Goal: Information Seeking & Learning: Find specific fact

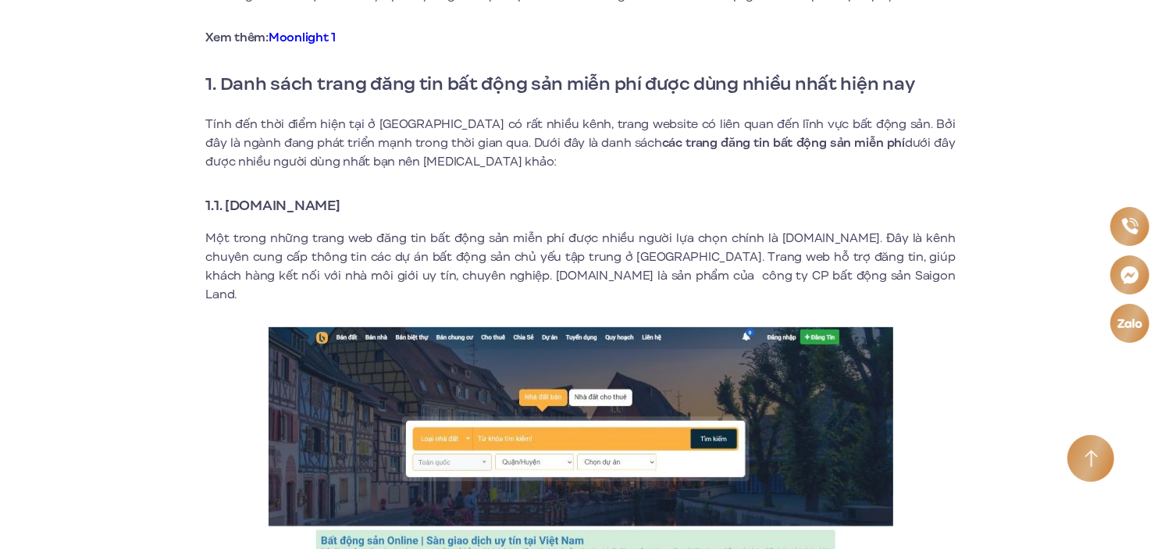
scroll to position [590, 0]
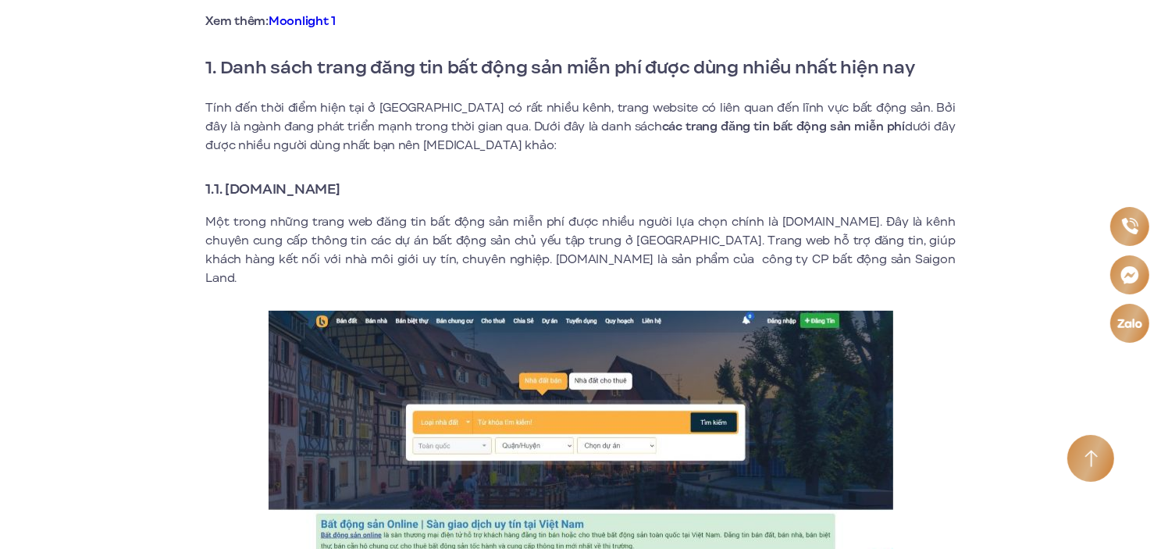
click at [340, 192] on strong "1.1. [DOMAIN_NAME]" at bounding box center [273, 189] width 134 height 20
drag, startPoint x: 376, startPoint y: 187, endPoint x: 227, endPoint y: 183, distance: 149.1
click at [227, 183] on h3 "1.1. [DOMAIN_NAME]" at bounding box center [580, 189] width 749 height 22
copy strong "Batdongsanonline.vn"
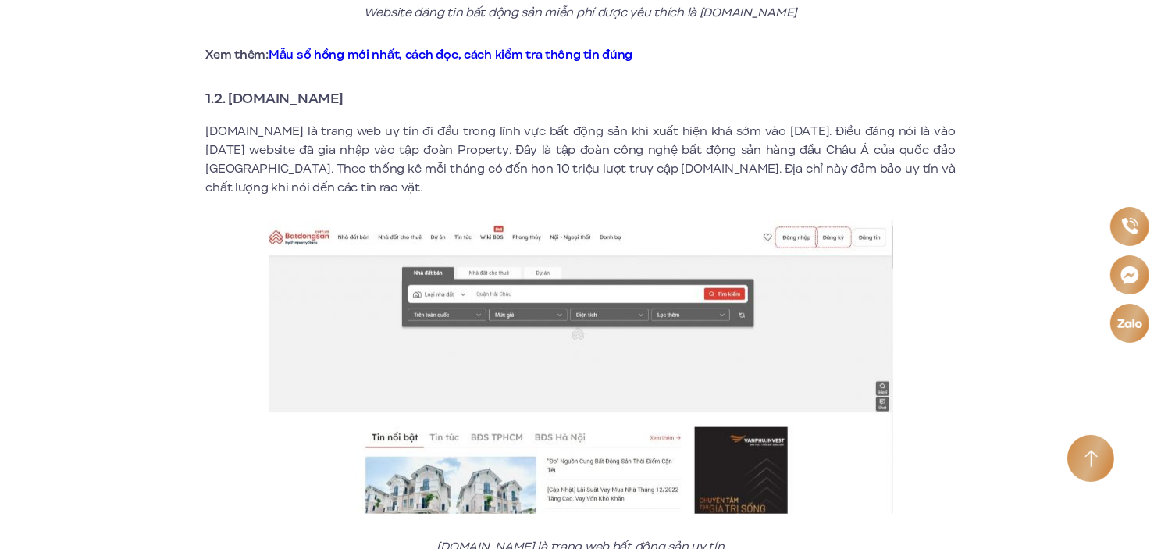
scroll to position [1220, 0]
drag, startPoint x: 226, startPoint y: 80, endPoint x: 408, endPoint y: 83, distance: 181.9
click at [408, 87] on h3 "1.2. [DOMAIN_NAME]" at bounding box center [580, 98] width 749 height 22
copy strong "Batdongsan.com.vn"
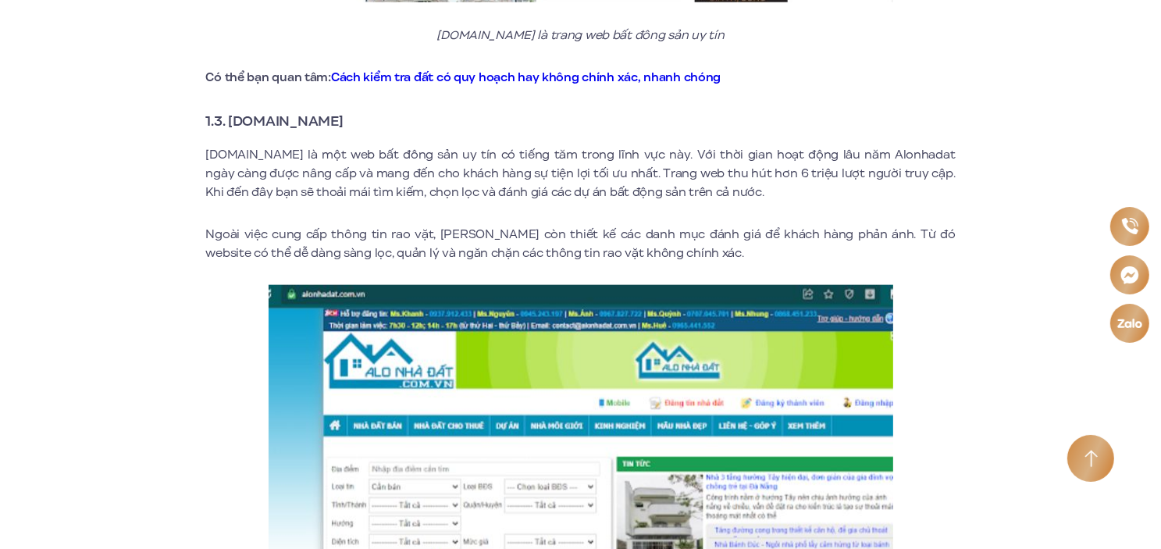
scroll to position [1730, 0]
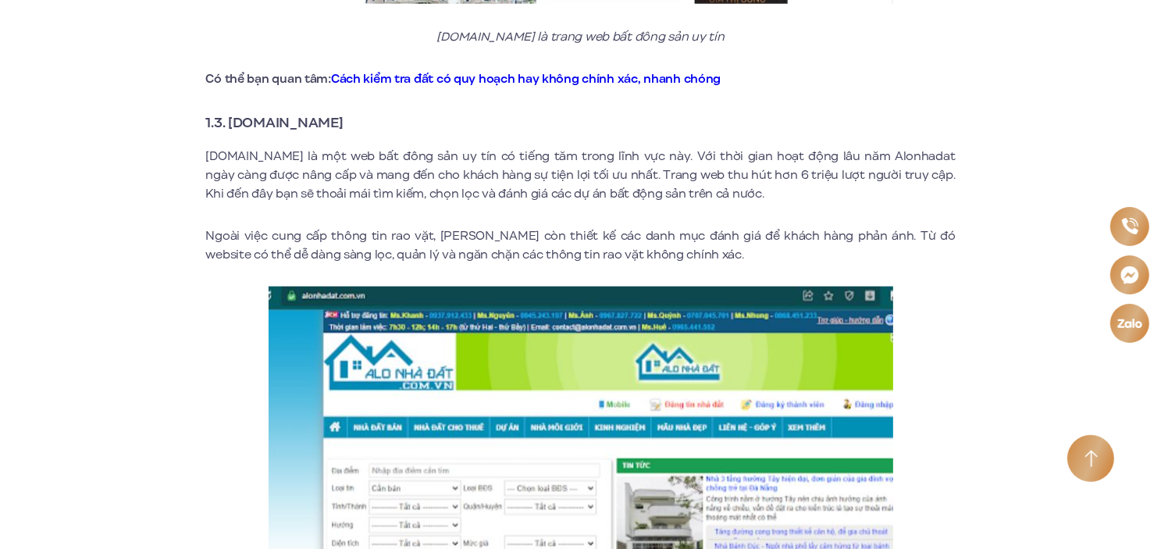
drag, startPoint x: 226, startPoint y: 101, endPoint x: 359, endPoint y: 96, distance: 132.8
click at [359, 112] on h3 "1.3. [DOMAIN_NAME]" at bounding box center [580, 123] width 749 height 22
copy strong "Alonhadat.com.vn"
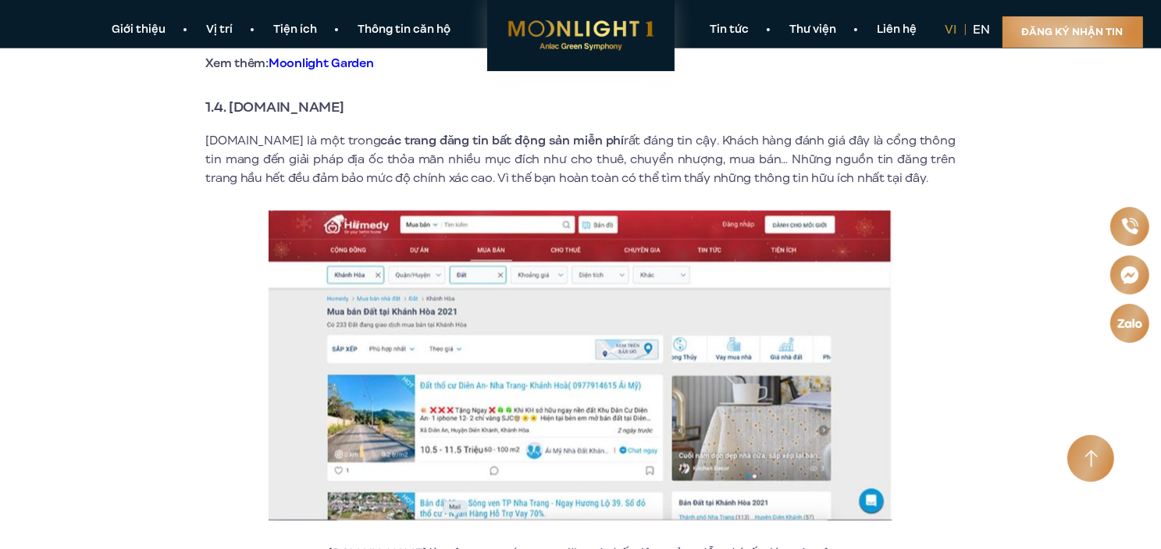
scroll to position [2380, 0]
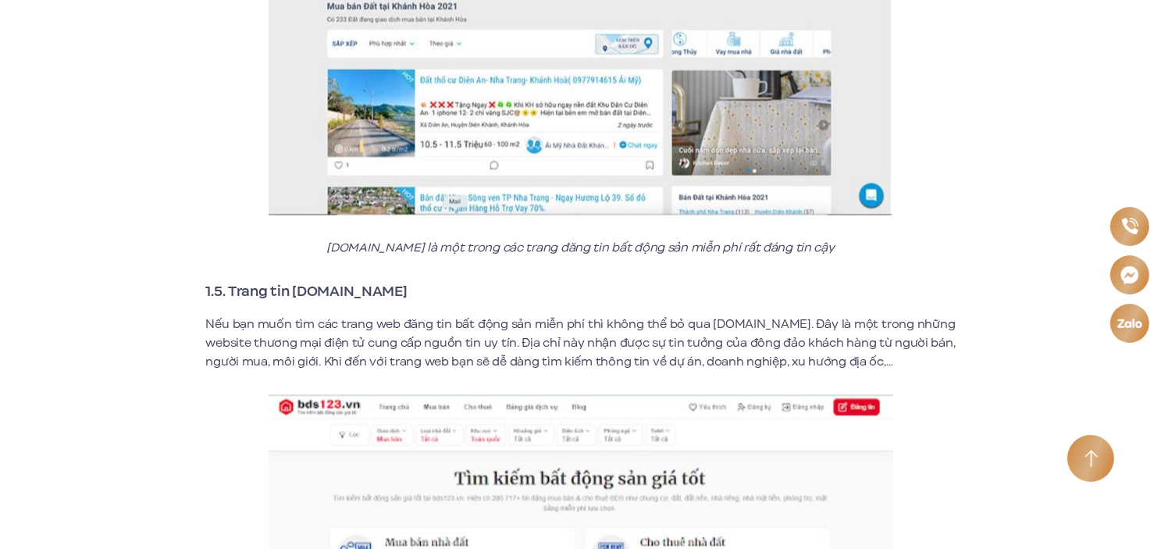
scroll to position [2681, 0]
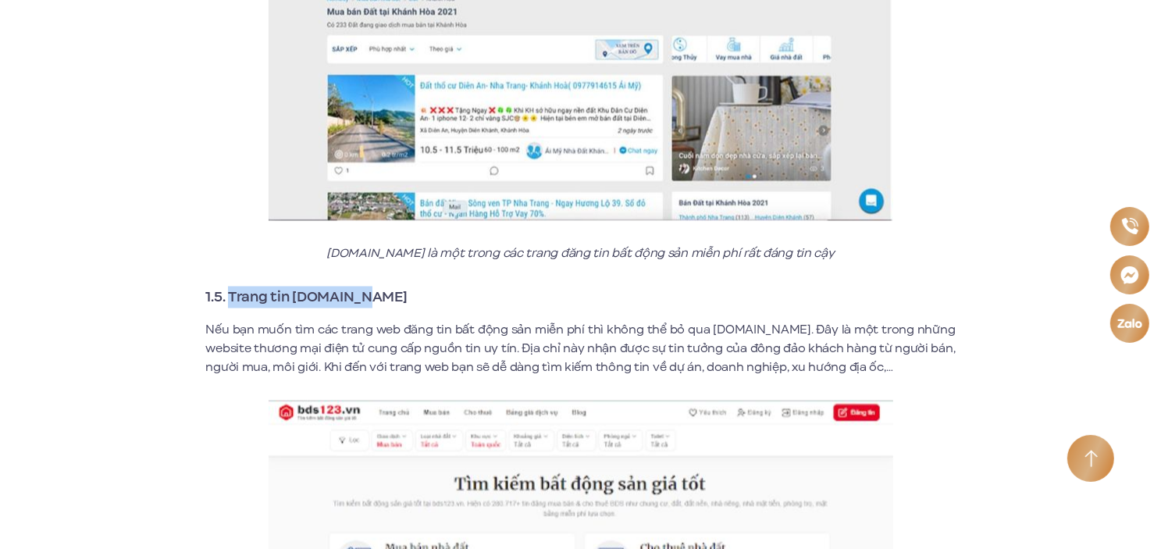
drag, startPoint x: 229, startPoint y: 276, endPoint x: 362, endPoint y: 281, distance: 132.8
click at [362, 286] on h3 "1.5. Trang tin [DOMAIN_NAME]" at bounding box center [580, 297] width 749 height 22
copy strong "Trang tin bds123.vn"
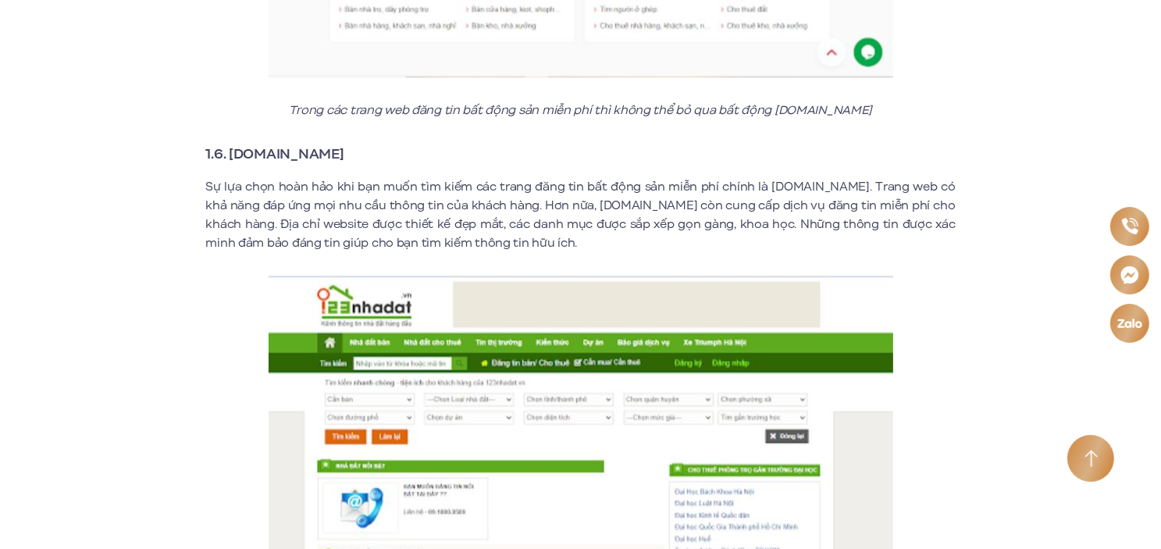
scroll to position [3319, 0]
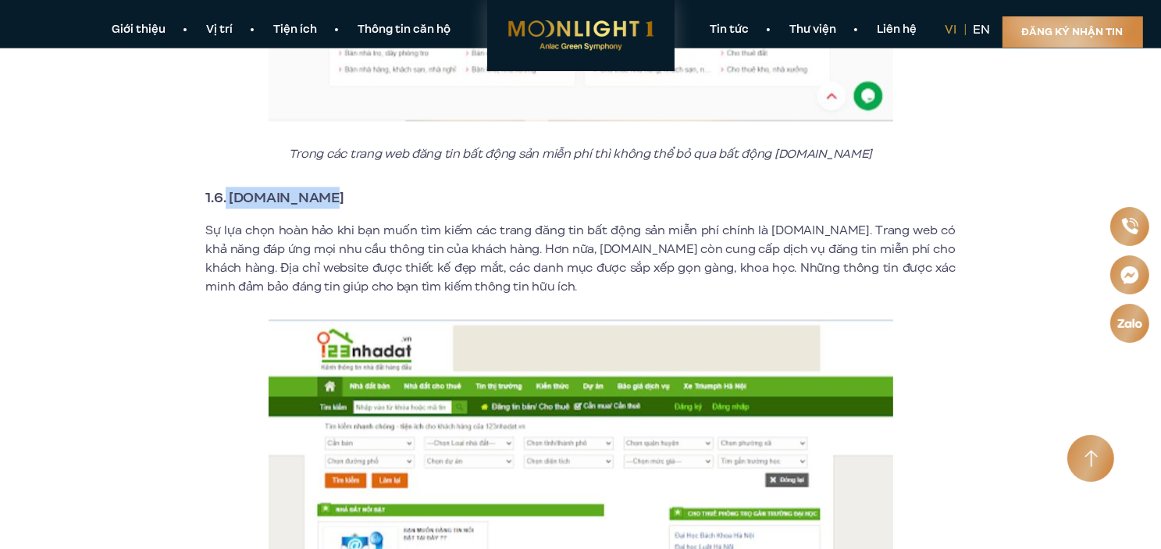
drag, startPoint x: 225, startPoint y: 175, endPoint x: 330, endPoint y: 183, distance: 105.7
click at [330, 187] on h3 "1.6. [DOMAIN_NAME]" at bounding box center [580, 198] width 749 height 22
copy strong "123nhadat.vn"
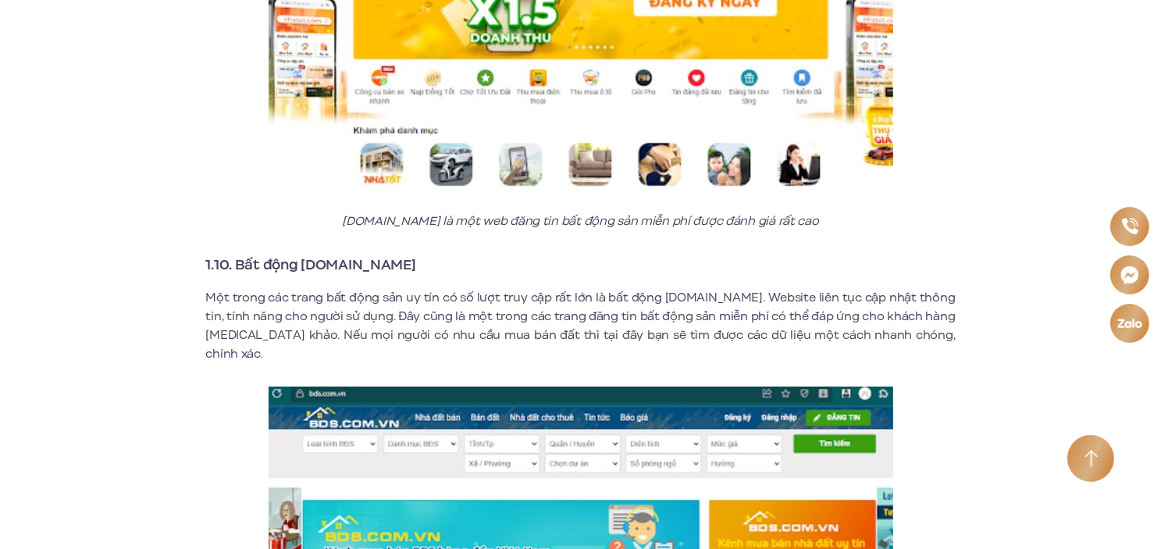
scroll to position [5393, 0]
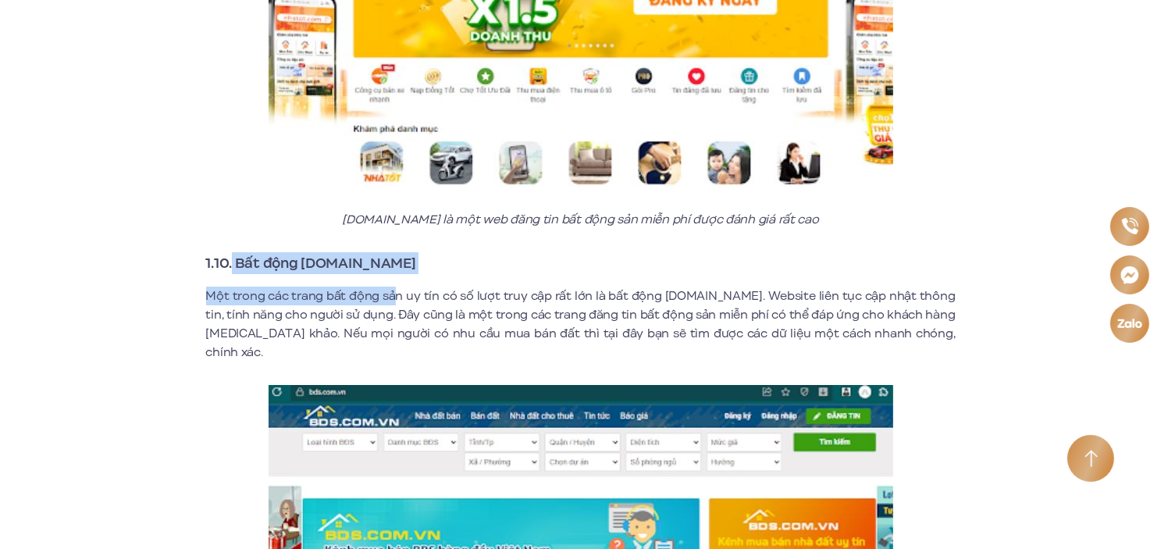
drag, startPoint x: 233, startPoint y: 241, endPoint x: 403, endPoint y: 266, distance: 171.2
click at [393, 252] on h3 "1.10. Bất động [DOMAIN_NAME]" at bounding box center [580, 263] width 749 height 22
drag, startPoint x: 239, startPoint y: 242, endPoint x: 383, endPoint y: 244, distance: 144.4
click at [383, 252] on h3 "1.10. Bất động [DOMAIN_NAME]" at bounding box center [580, 263] width 749 height 22
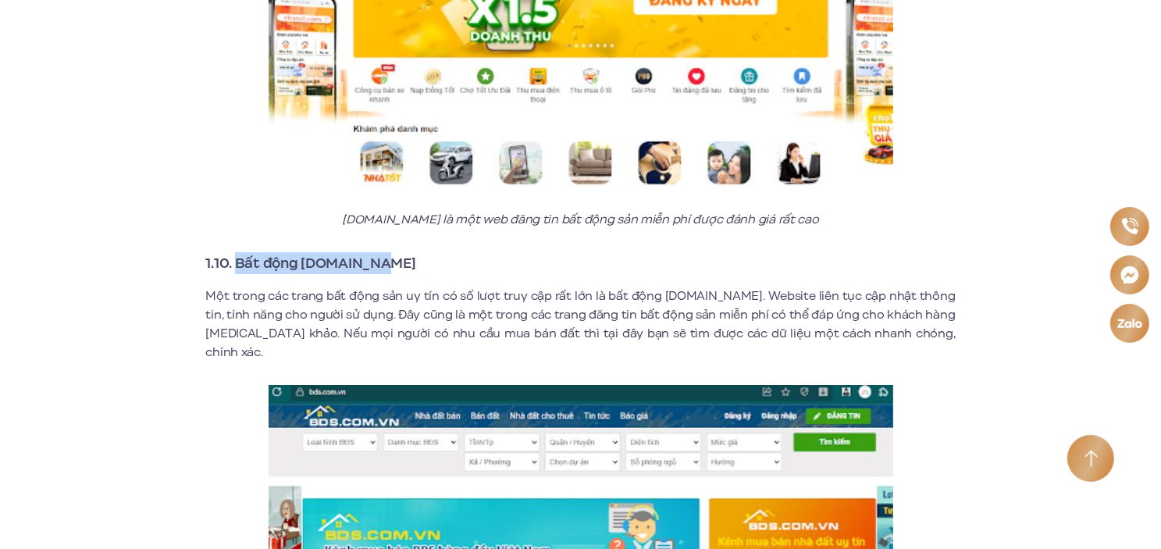
copy strong "Bất động [DOMAIN_NAME]"
